Goal: Task Accomplishment & Management: Manage account settings

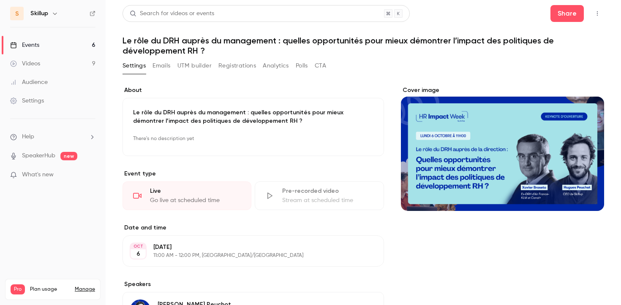
click at [82, 46] on link "Events 6" at bounding box center [53, 45] width 106 height 19
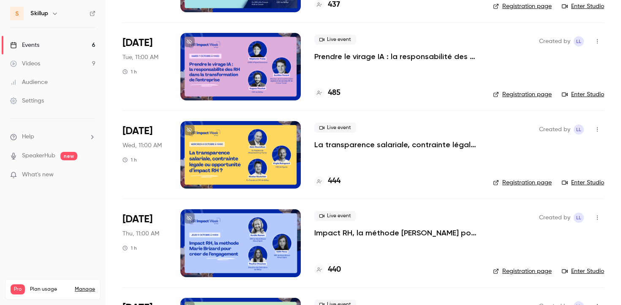
scroll to position [292, 0]
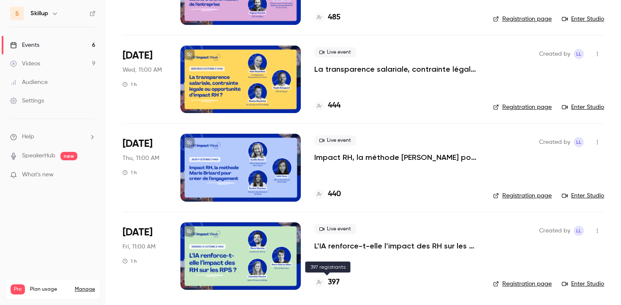
click at [333, 280] on h4 "397" at bounding box center [334, 282] width 12 height 11
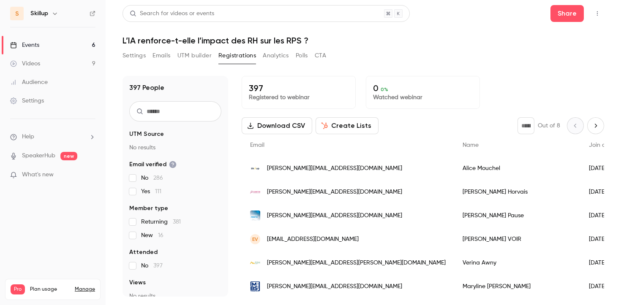
click at [60, 44] on link "Events 6" at bounding box center [53, 45] width 106 height 19
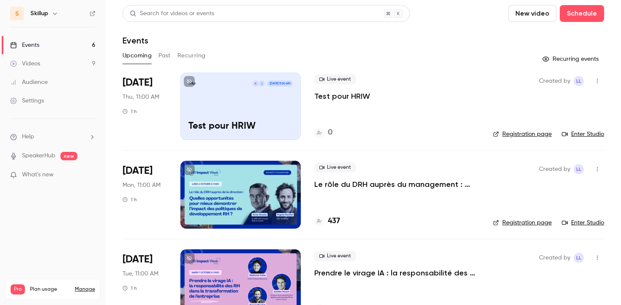
click at [357, 189] on p "Le rôle du DRH auprès du management : quelles opportunités pour mieux démontrer…" at bounding box center [396, 185] width 165 height 10
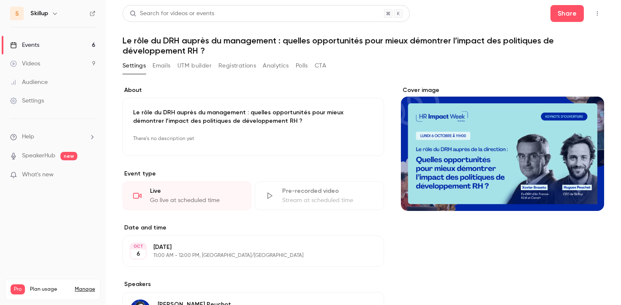
click at [241, 66] on button "Registrations" at bounding box center [237, 66] width 38 height 14
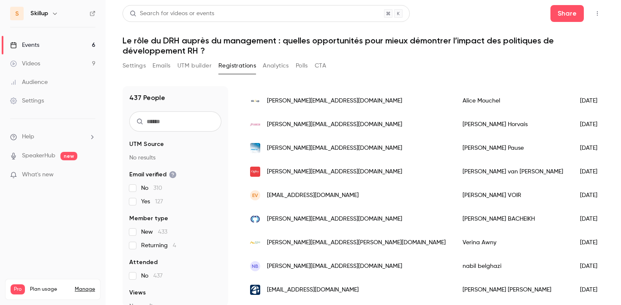
scroll to position [79, 0]
click at [185, 121] on input "text" at bounding box center [175, 122] width 92 height 20
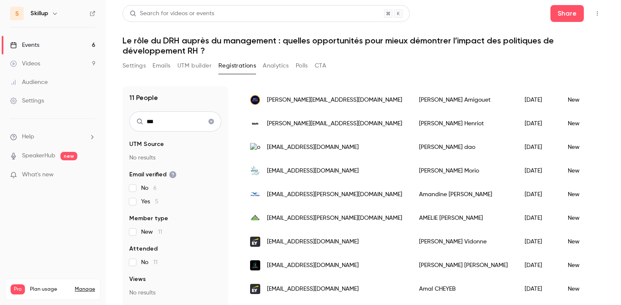
scroll to position [0, 0]
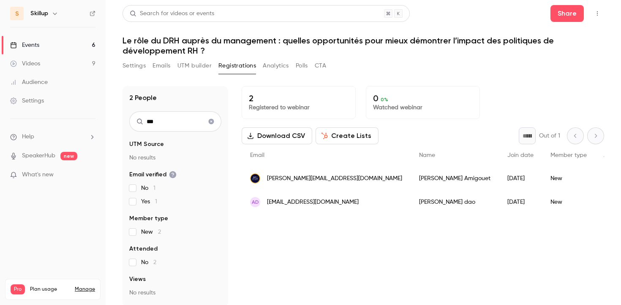
type input "***"
click at [341, 204] on span "[EMAIL_ADDRESS][DOMAIN_NAME]" at bounding box center [313, 202] width 92 height 9
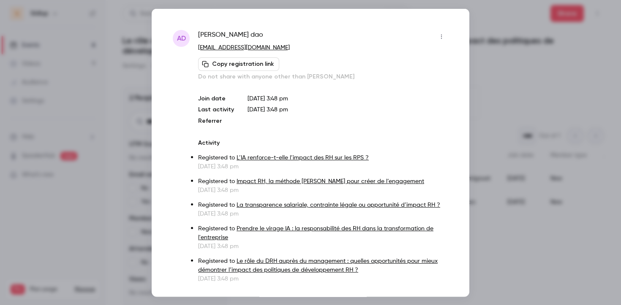
click at [443, 34] on icon "button" at bounding box center [441, 36] width 7 height 6
click at [485, 62] on div at bounding box center [310, 152] width 621 height 305
click at [490, 79] on div at bounding box center [310, 152] width 621 height 305
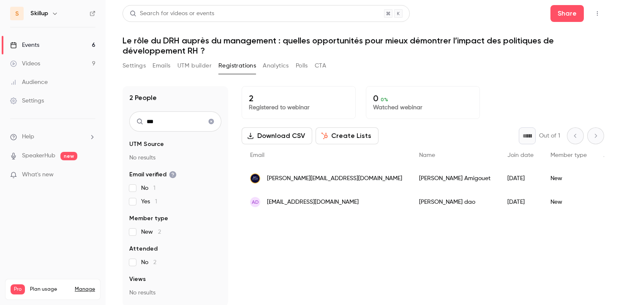
click at [231, 67] on button "Registrations" at bounding box center [237, 66] width 38 height 14
click at [214, 123] on icon "Clear search" at bounding box center [211, 122] width 7 height 6
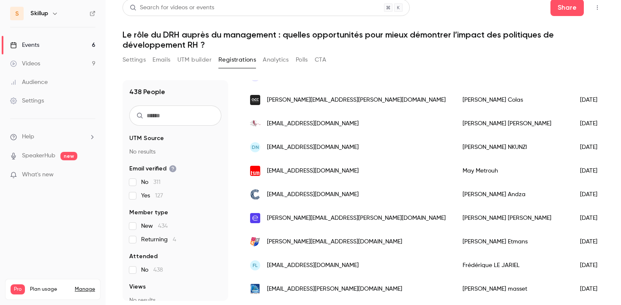
scroll to position [7, 0]
